Goal: Browse casually

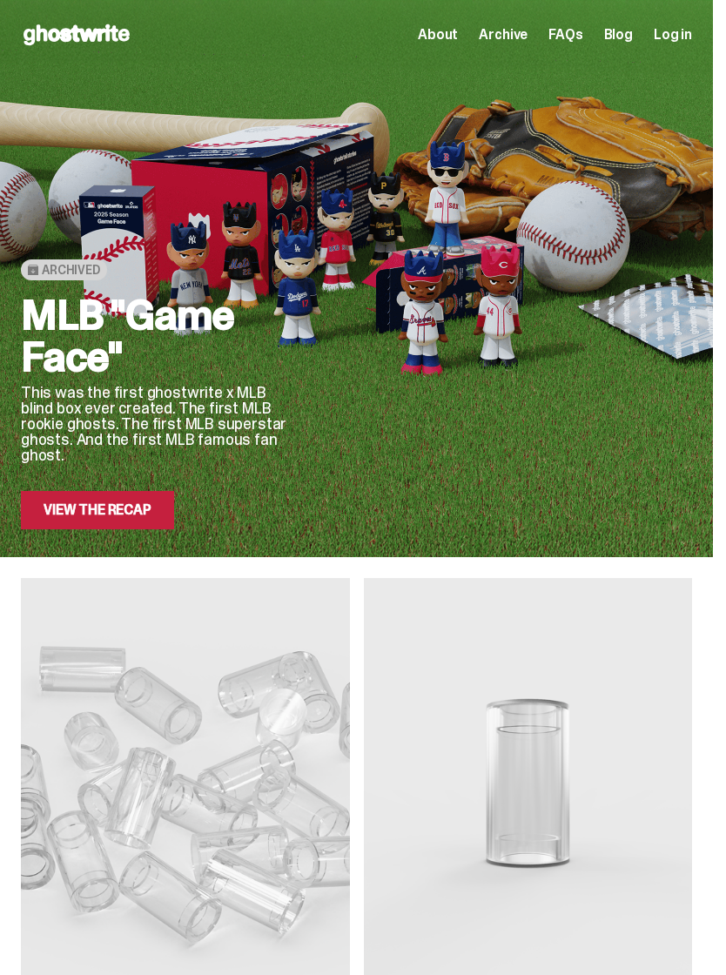
click at [73, 509] on link "View the Recap" at bounding box center [97, 510] width 153 height 38
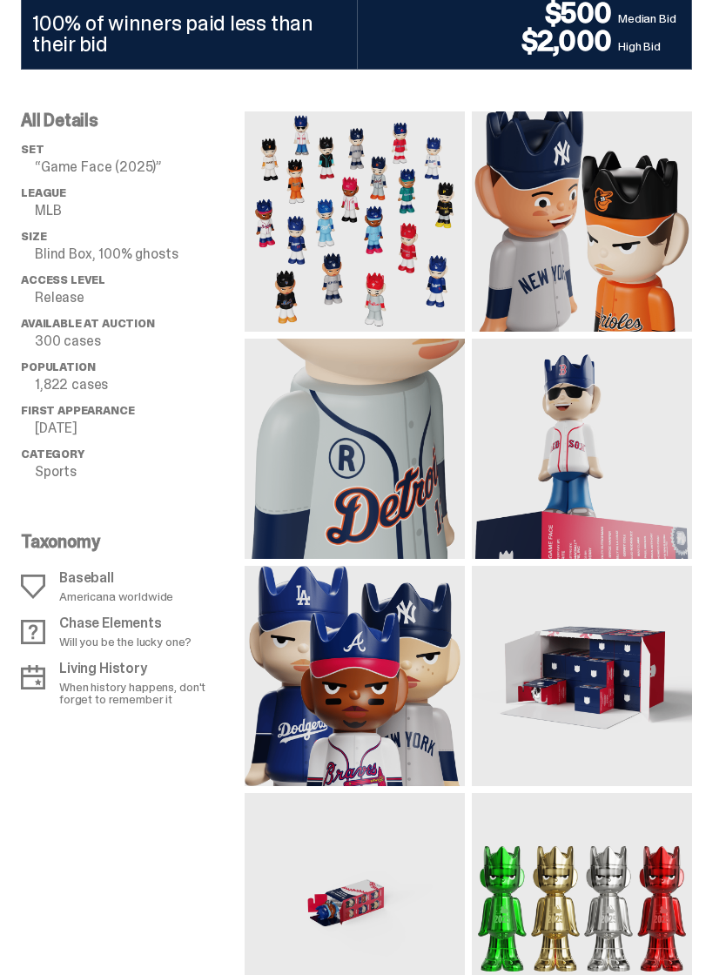
scroll to position [1508, 0]
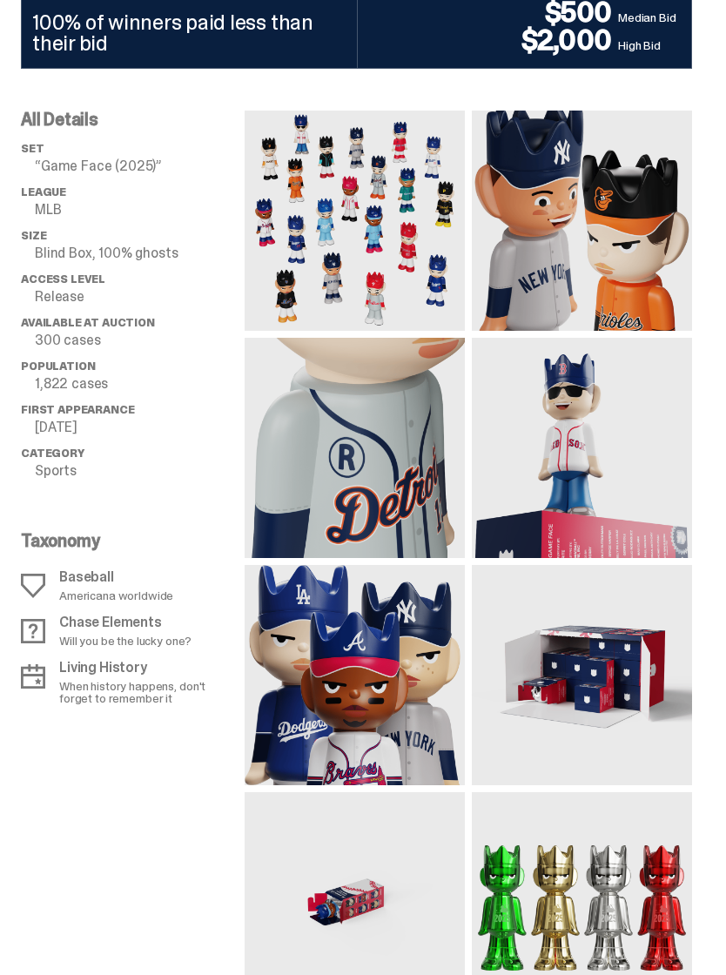
click at [372, 646] on img at bounding box center [355, 675] width 220 height 220
click at [330, 652] on img at bounding box center [355, 675] width 220 height 220
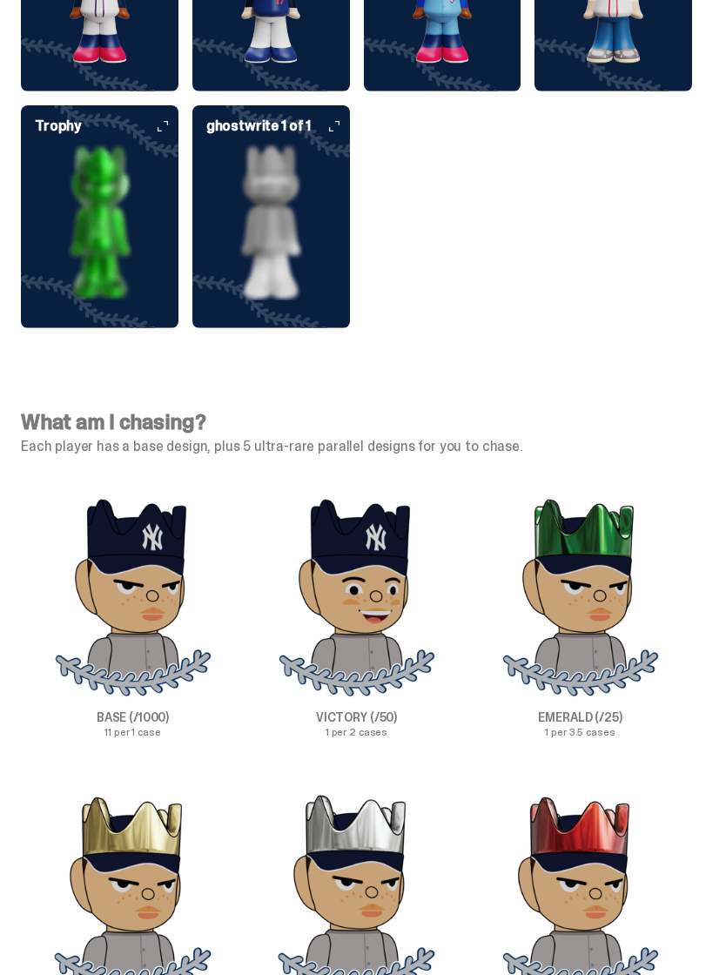
scroll to position [5566, 0]
click at [149, 530] on img at bounding box center [133, 597] width 158 height 202
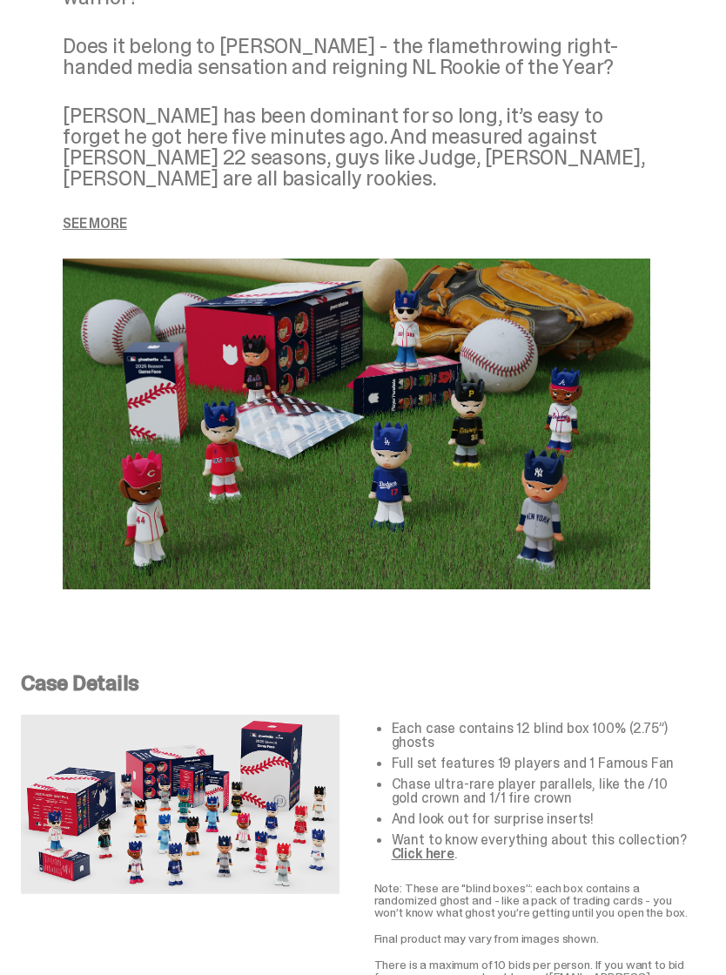
scroll to position [2972, 0]
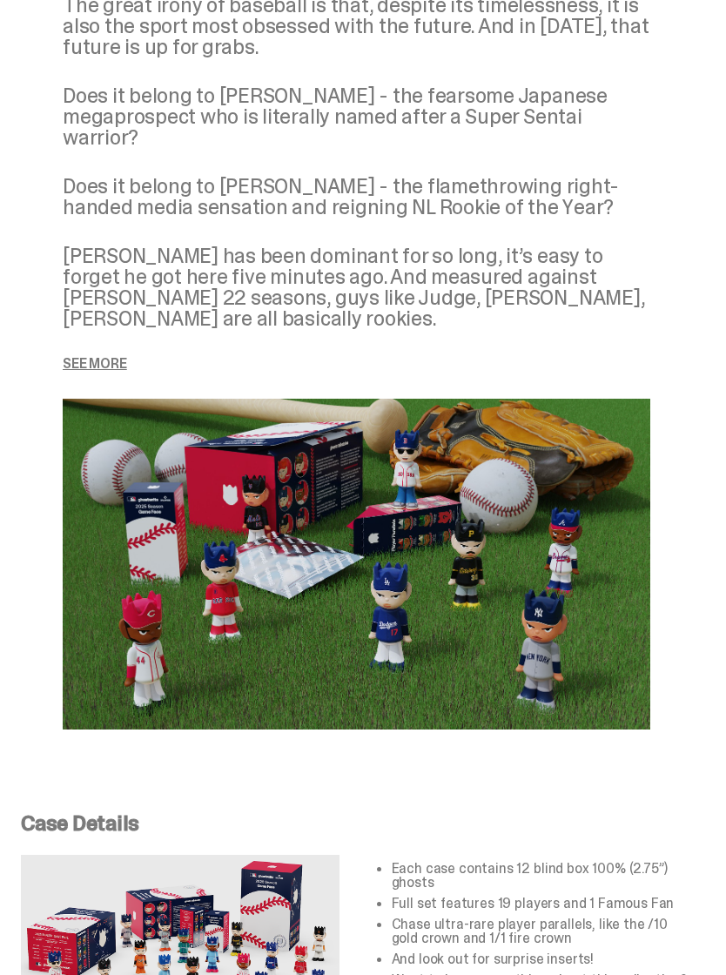
click at [450, 592] on img at bounding box center [357, 565] width 588 height 331
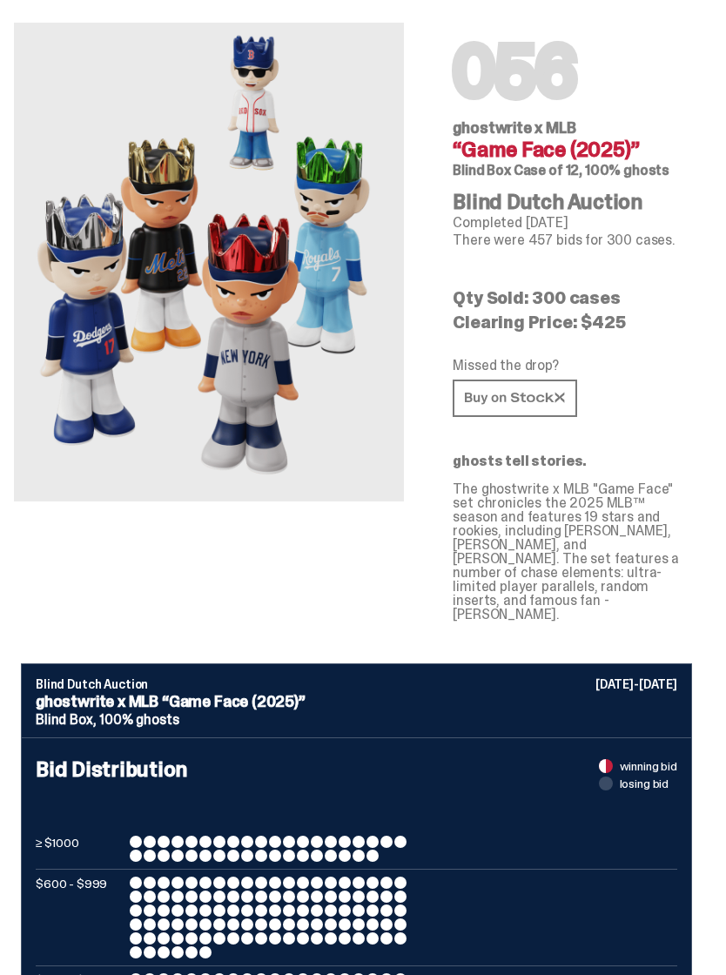
scroll to position [0, 0]
